Goal: Task Accomplishment & Management: Manage account settings

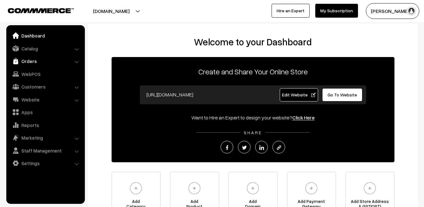
click at [44, 61] on link "Orders" at bounding box center [45, 60] width 75 height 11
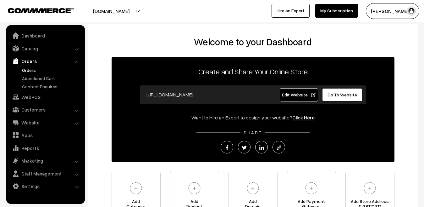
click at [35, 71] on link "Orders" at bounding box center [51, 70] width 62 height 7
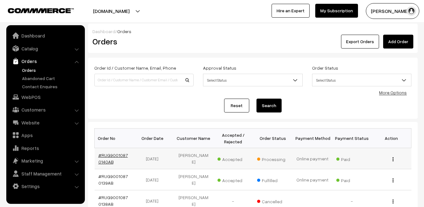
click at [111, 156] on link "#RUG90010870140AB" at bounding box center [113, 158] width 30 height 12
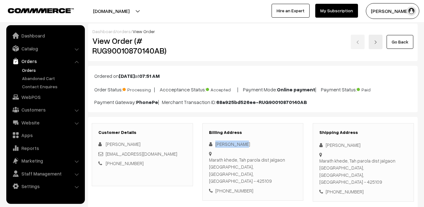
drag, startPoint x: 240, startPoint y: 144, endPoint x: 216, endPoint y: 144, distance: 23.3
click at [216, 144] on div "[PERSON_NAME]" at bounding box center [253, 143] width 88 height 7
copy div "[PERSON_NAME]"
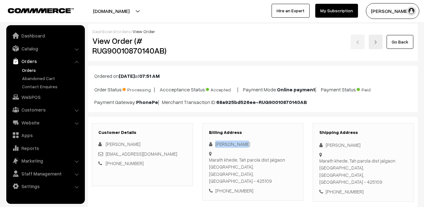
click at [273, 138] on div "Billing Address [PERSON_NAME] Marath khede, Tah parola dist jalgaon [GEOGRAPHIC…" at bounding box center [253, 161] width 101 height 77
